Goal: Transaction & Acquisition: Purchase product/service

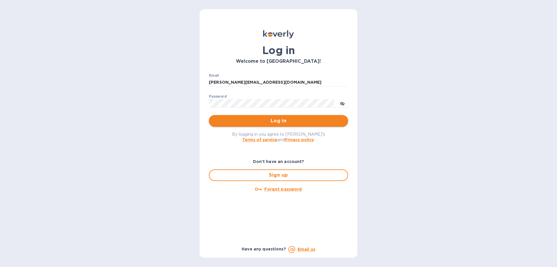
click at [293, 123] on span "Log in" at bounding box center [279, 120] width 130 height 7
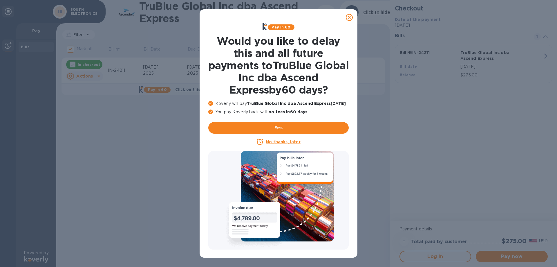
click at [294, 140] on u "No thanks, later" at bounding box center [283, 141] width 35 height 5
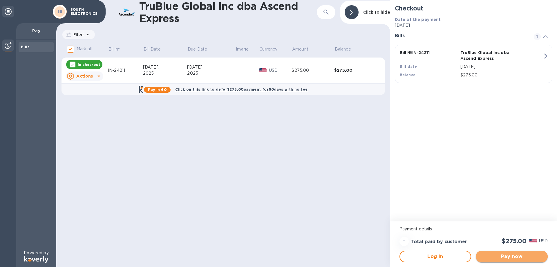
click at [519, 258] on span "Pay now" at bounding box center [512, 256] width 63 height 7
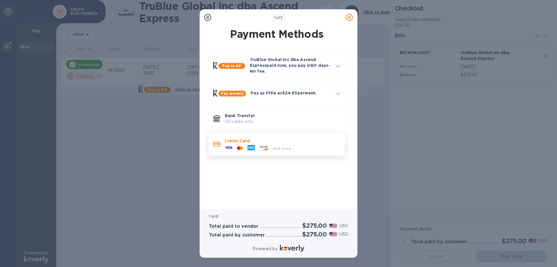
click at [241, 143] on p "Credit Card" at bounding box center [283, 141] width 116 height 6
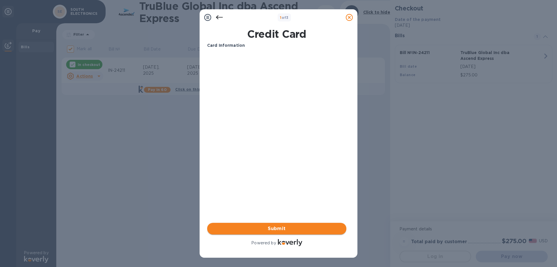
click at [296, 231] on span "Submit" at bounding box center [277, 228] width 130 height 7
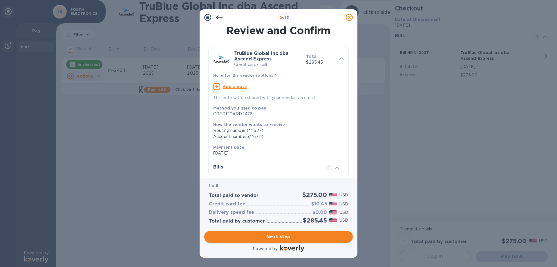
click at [280, 233] on span "Next step" at bounding box center [278, 236] width 139 height 7
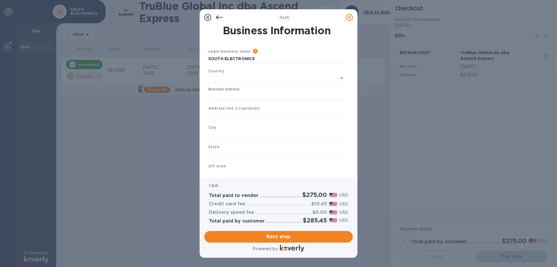
type input "[GEOGRAPHIC_DATA]"
click at [247, 95] on input "Business address" at bounding box center [276, 95] width 137 height 9
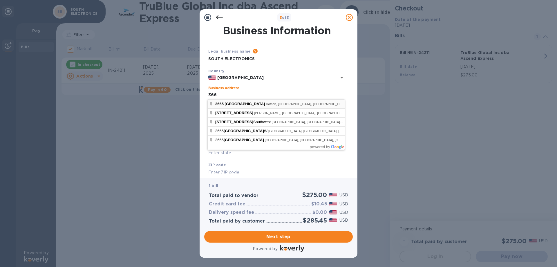
type input "[STREET_ADDRESS]"
type input "Dothan"
type input "AL"
type input "36303"
type input "[STREET_ADDRESS]"
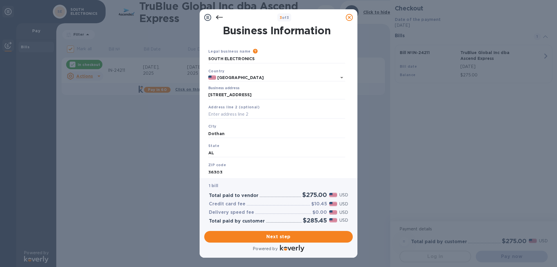
click at [247, 168] on div "Business Information Legal business name Please provide the legal name that app…" at bounding box center [279, 102] width 158 height 152
click at [247, 167] on div "Business Information Legal business name Please provide the legal name that app…" at bounding box center [279, 102] width 158 height 152
click at [244, 164] on div "ZIP code 36303" at bounding box center [277, 168] width 142 height 19
click at [225, 162] on div "ZIP code 36303" at bounding box center [277, 168] width 142 height 19
click at [221, 163] on b "ZIP code" at bounding box center [217, 165] width 18 height 4
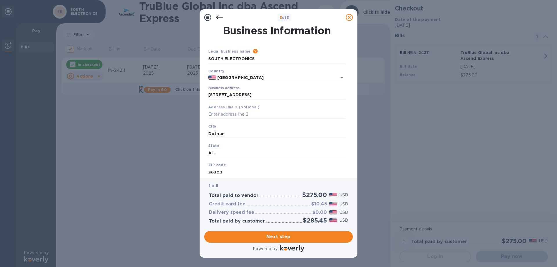
click at [237, 109] on div "Address line 2 (optional)" at bounding box center [277, 111] width 142 height 19
click at [218, 149] on input "AL" at bounding box center [276, 153] width 137 height 9
click at [216, 159] on div "ZIP code 36303" at bounding box center [277, 168] width 142 height 19
click at [214, 163] on b "ZIP code" at bounding box center [217, 165] width 18 height 4
click at [214, 165] on b "ZIP code" at bounding box center [217, 165] width 18 height 4
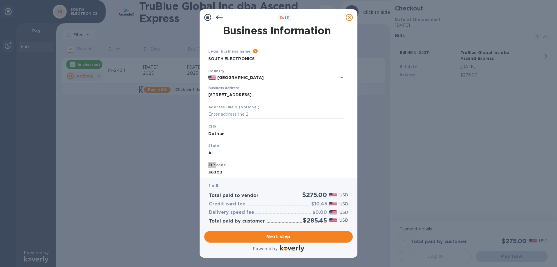
click at [214, 165] on b "ZIP code" at bounding box center [217, 165] width 18 height 4
click at [228, 165] on div "ZIP code 36303" at bounding box center [277, 168] width 142 height 19
drag, startPoint x: 261, startPoint y: 163, endPoint x: 314, endPoint y: 159, distance: 52.7
click at [281, 162] on div "ZIP code 36303" at bounding box center [277, 168] width 142 height 19
drag, startPoint x: 314, startPoint y: 159, endPoint x: 326, endPoint y: 162, distance: 11.8
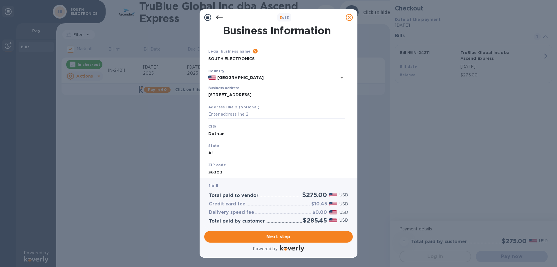
click at [317, 160] on div "ZIP code 36303" at bounding box center [277, 168] width 142 height 19
click at [327, 162] on div "ZIP code 36303" at bounding box center [277, 168] width 142 height 19
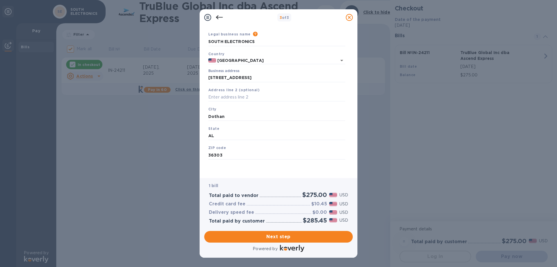
scroll to position [24, 0]
click at [279, 233] on span "Next step" at bounding box center [278, 236] width 139 height 7
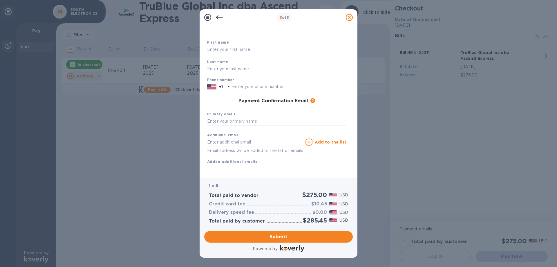
click at [245, 48] on input "text" at bounding box center [276, 49] width 139 height 9
type input "[PERSON_NAME]"
type input "[GEOGRAPHIC_DATA]"
type input "3344580070"
click at [241, 121] on input "text" at bounding box center [276, 121] width 139 height 9
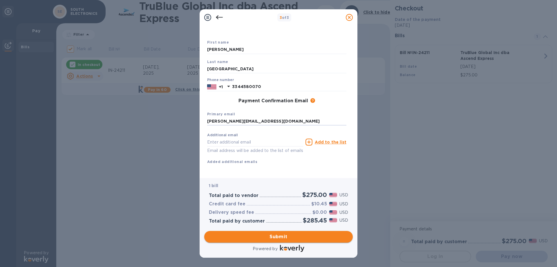
click at [293, 240] on button "Submit" at bounding box center [278, 237] width 149 height 12
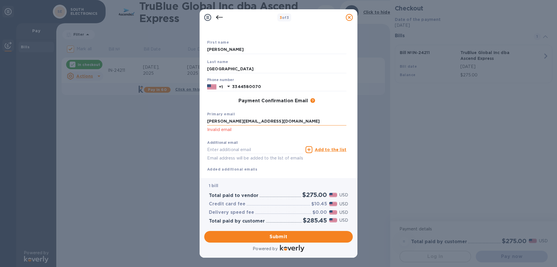
click at [277, 120] on input "[PERSON_NAME][EMAIL_ADDRESS][DOMAIN_NAME]" at bounding box center [276, 121] width 139 height 9
type input "[PERSON_NAME][EMAIL_ADDRESS][DOMAIN_NAME]"
click at [329, 240] on button "Submit" at bounding box center [278, 237] width 149 height 12
click at [283, 130] on p "Invalid email" at bounding box center [276, 129] width 139 height 7
click at [256, 123] on input "[PERSON_NAME][EMAIL_ADDRESS][DOMAIN_NAME]" at bounding box center [276, 121] width 139 height 9
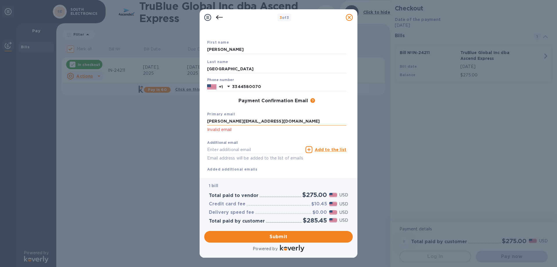
click at [232, 121] on input "[PERSON_NAME][EMAIL_ADDRESS][DOMAIN_NAME]" at bounding box center [276, 121] width 139 height 9
drag, startPoint x: 273, startPoint y: 122, endPoint x: 49, endPoint y: 120, distance: 224.4
click at [207, 125] on input "[PERSON_NAME][EMAIL_ADDRESS][DOMAIN_NAME]" at bounding box center [276, 121] width 139 height 9
type input "[PERSON_NAME][EMAIL_ADDRESS][DOMAIN_NAME]"
click button "Submit" at bounding box center [0, 0] width 0 height 0
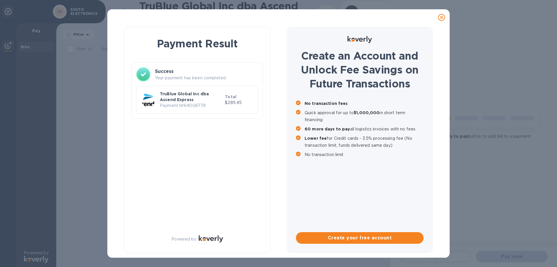
checkbox input "false"
